Goal: Complete application form: Complete application form

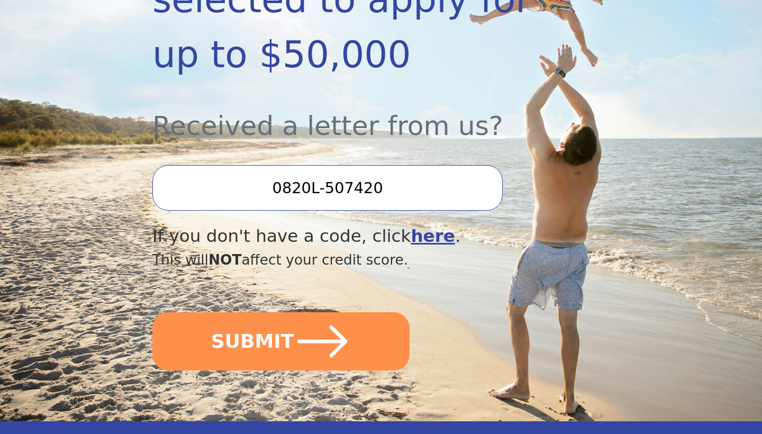
scroll to position [311, 0]
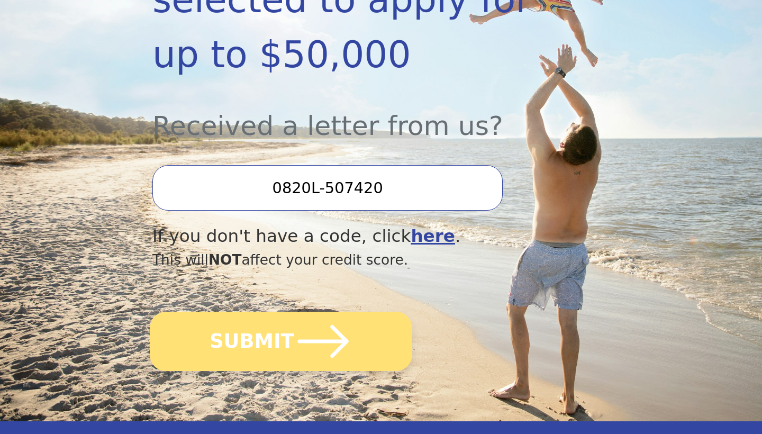
click at [296, 352] on icon "submit" at bounding box center [323, 341] width 58 height 58
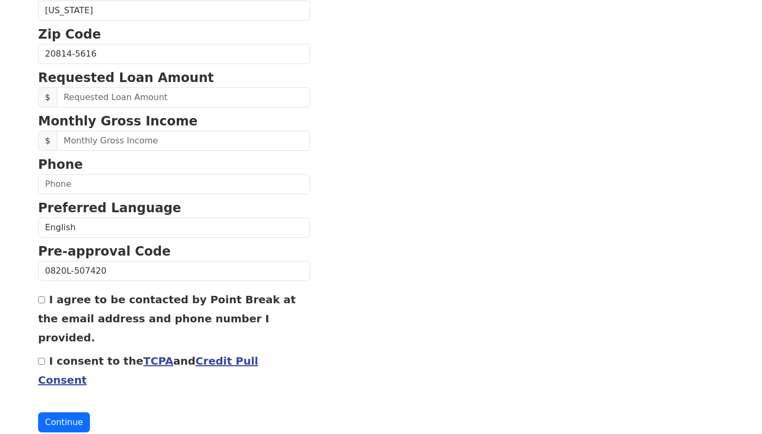
scroll to position [408, 0]
click at [50, 302] on label "I agree to be contacted by Point Break at the email address and phone number I …" at bounding box center [167, 319] width 258 height 51
click at [45, 302] on input "I agree to be contacted by Point Break at the email address and phone number I …" at bounding box center [41, 300] width 7 height 7
checkbox input "true"
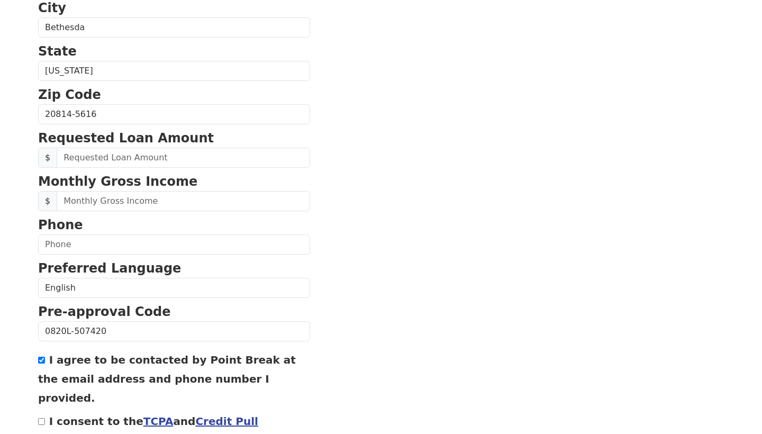
scroll to position [228, 0]
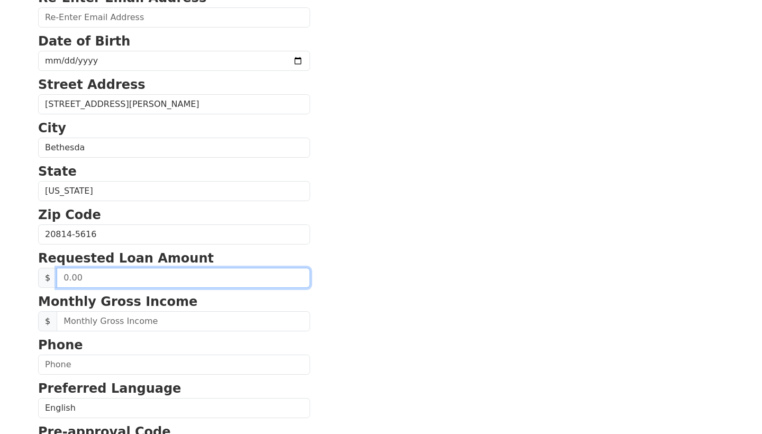
click at [68, 278] on input "text" at bounding box center [183, 278] width 253 height 20
type input "18,000.00"
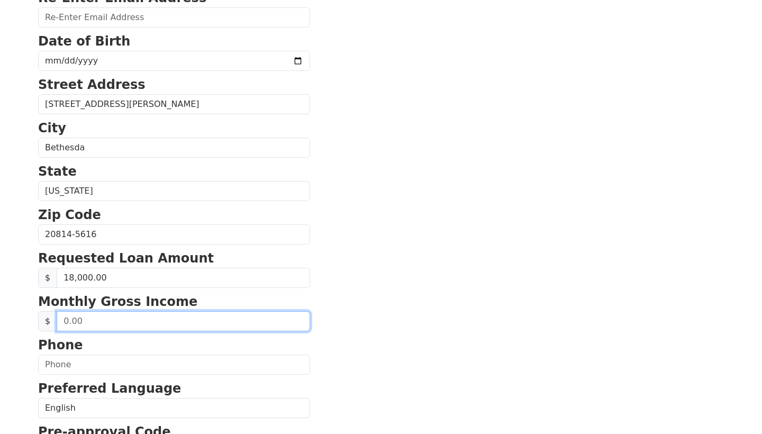
click at [67, 323] on input "text" at bounding box center [183, 321] width 253 height 20
type input "4,000.00"
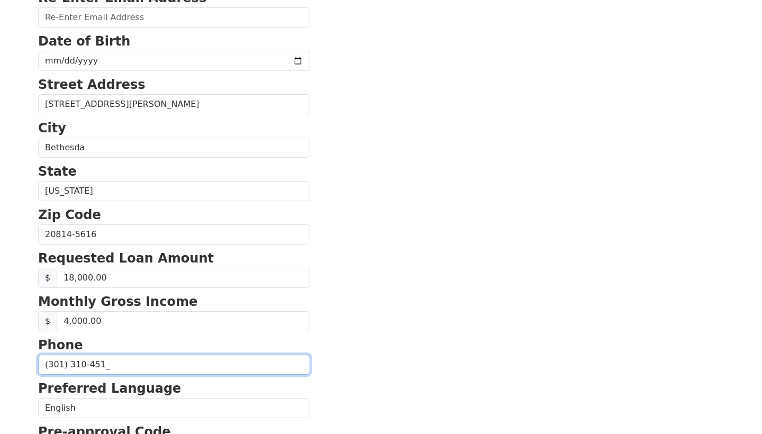
type input "[PHONE_NUMBER]"
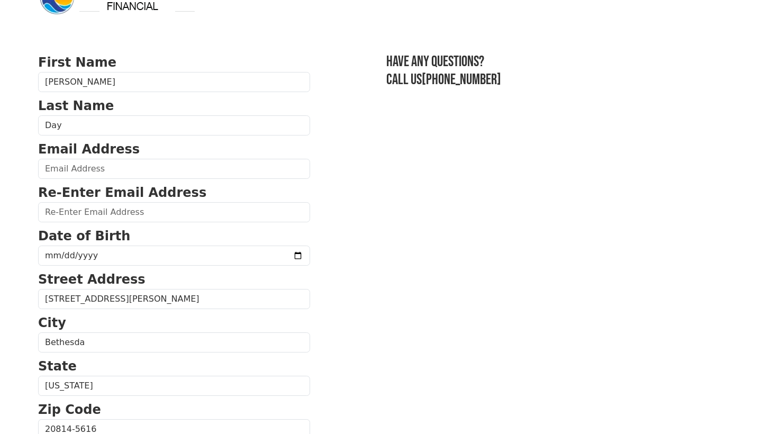
scroll to position [33, 0]
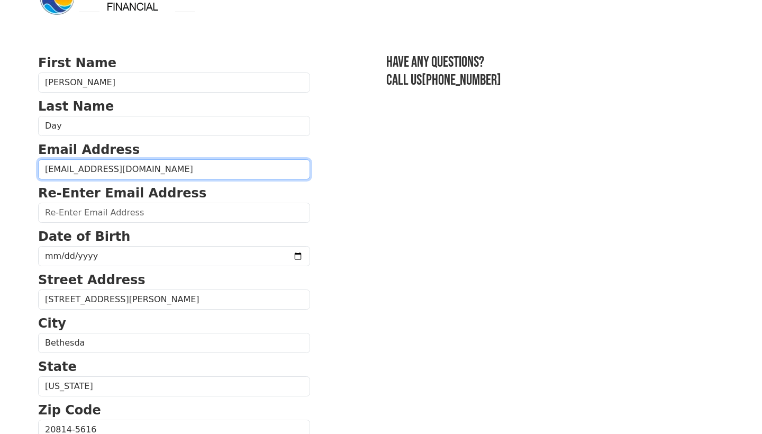
type input "[EMAIL_ADDRESS][DOMAIN_NAME]"
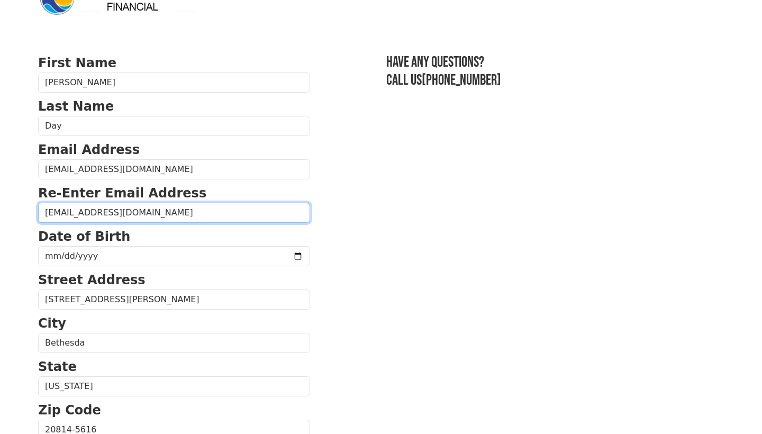
type input "[EMAIL_ADDRESS][DOMAIN_NAME]"
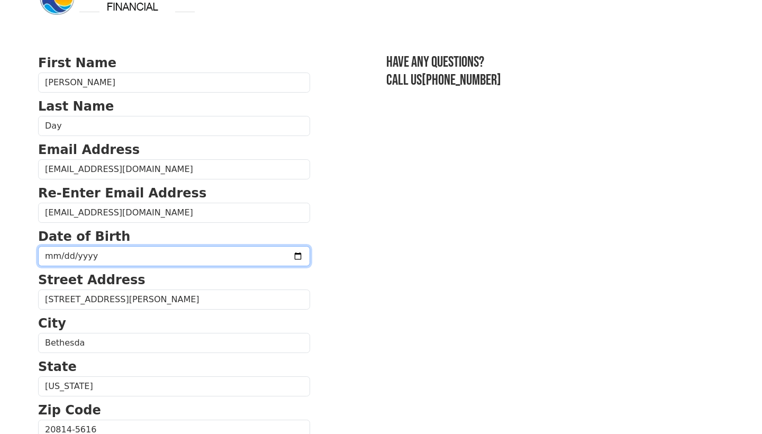
type input "[DATE]"
click at [331, 297] on section "First Name [PERSON_NAME] Last Name Day Email Address [EMAIL_ADDRESS][DOMAIN_NAM…" at bounding box center [381, 430] width 686 height 755
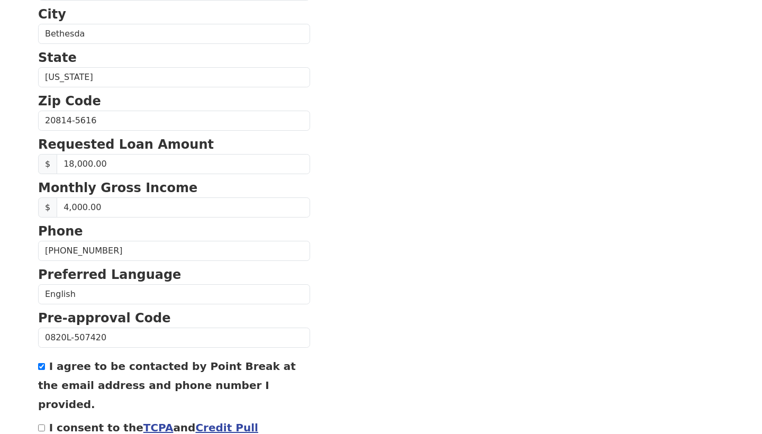
scroll to position [342, 0]
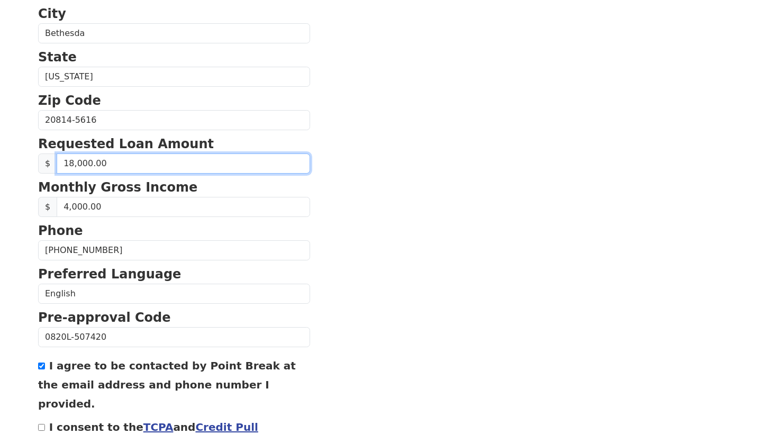
click at [70, 165] on input "18,000.00" at bounding box center [183, 163] width 253 height 20
click at [71, 165] on input "18,000.00" at bounding box center [183, 163] width 253 height 20
type input "19,000.00"
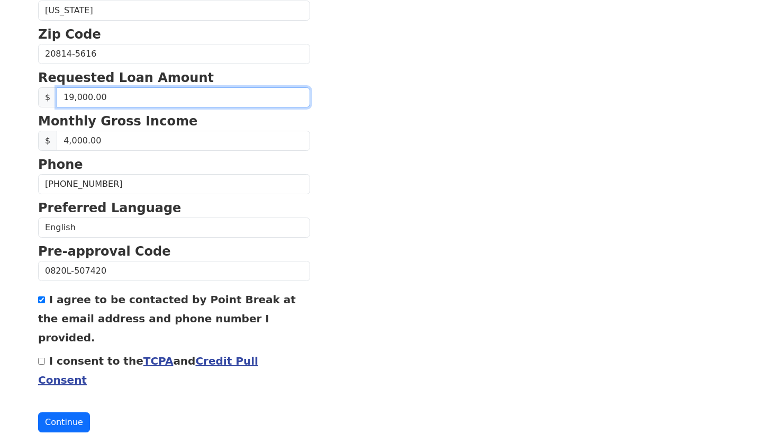
scroll to position [408, 0]
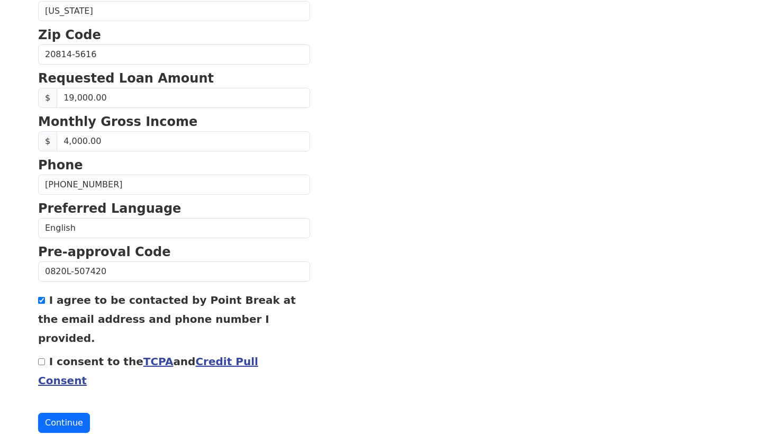
click at [40, 358] on input "I consent to the TCPA and Credit Pull Consent" at bounding box center [41, 361] width 7 height 7
checkbox input "true"
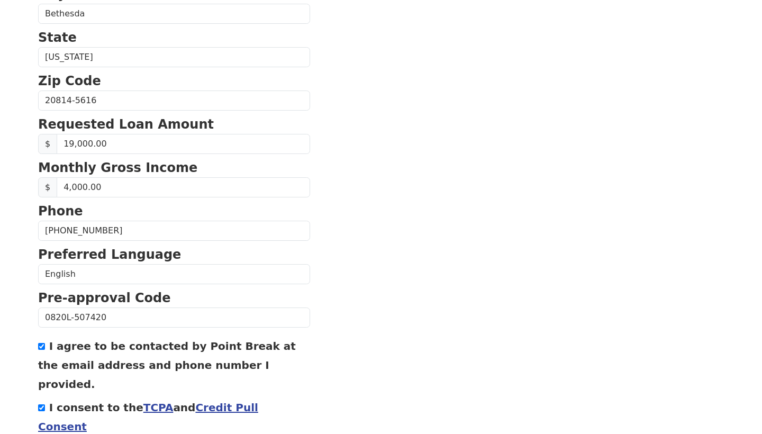
scroll to position [362, 0]
click at [71, 147] on input "19,000.00" at bounding box center [183, 144] width 253 height 20
type input "20,000.00"
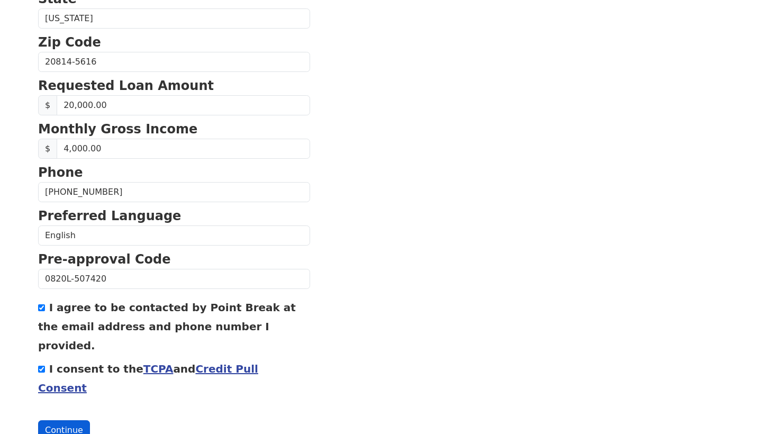
click at [73, 420] on button "Continue" at bounding box center [64, 430] width 52 height 20
